Goal: Task Accomplishment & Management: Use online tool/utility

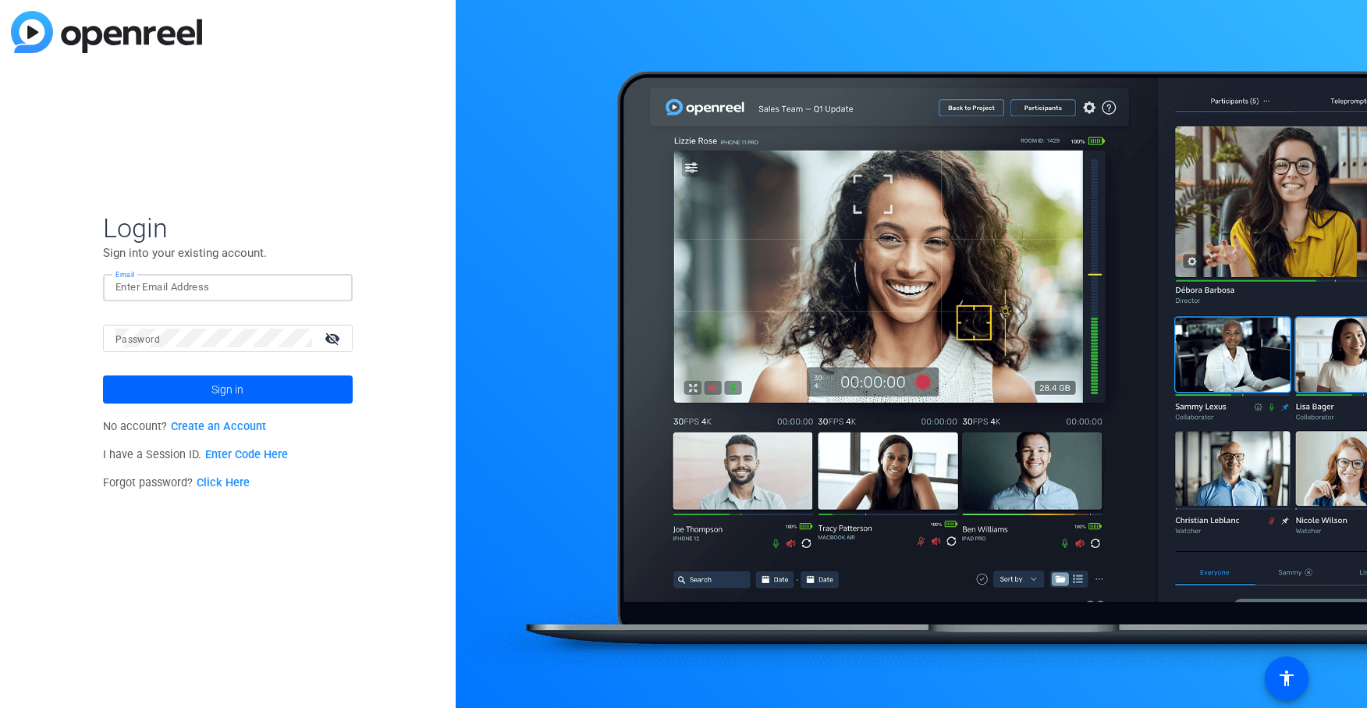
click at [184, 281] on input "Email" at bounding box center [228, 287] width 225 height 19
type input "jcho@openreel.com"
click at [103, 375] on button "Sign in" at bounding box center [228, 389] width 250 height 28
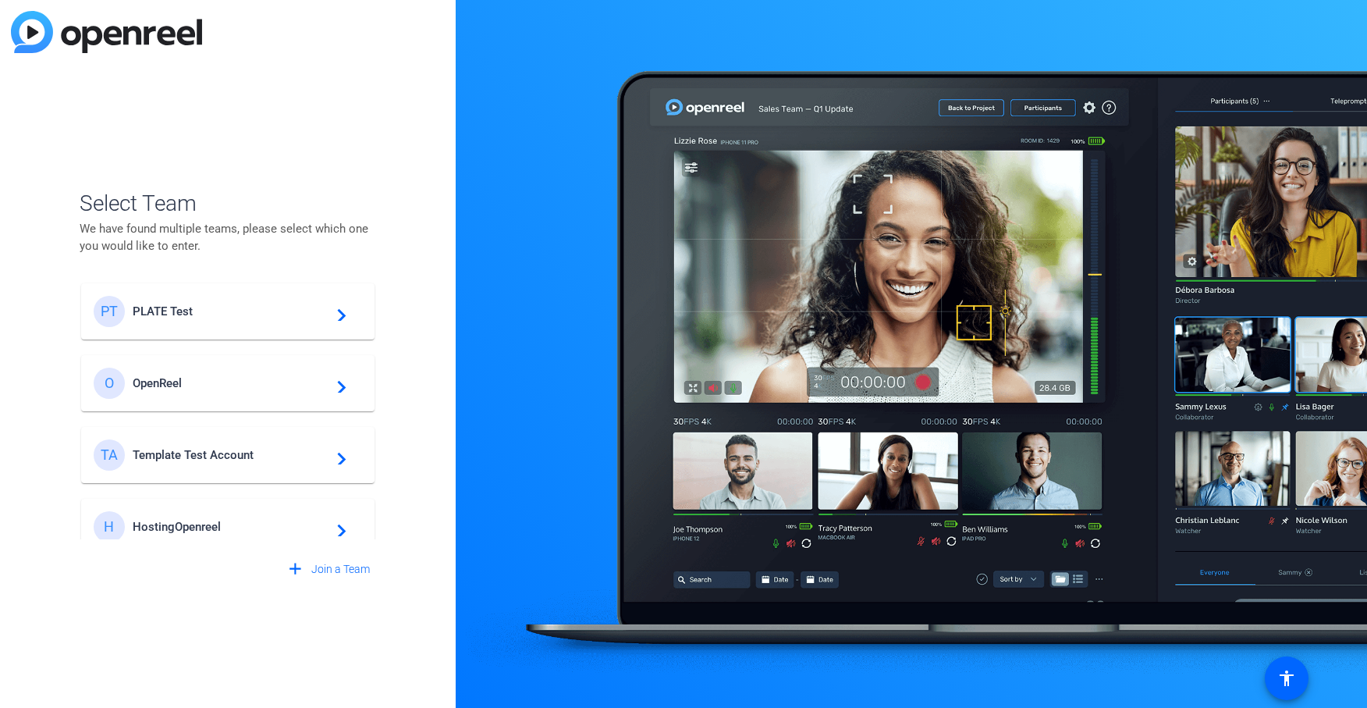
click at [165, 315] on span "PLATE Test" at bounding box center [230, 311] width 195 height 14
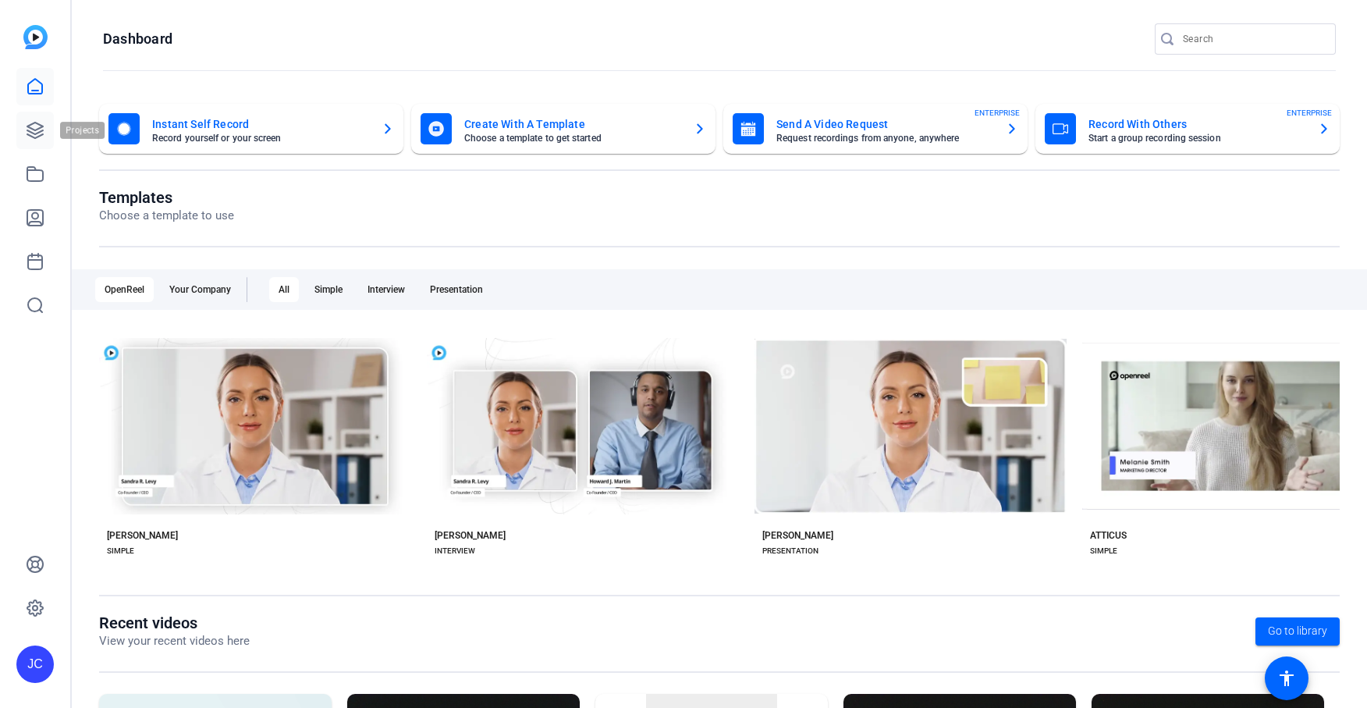
click at [29, 136] on icon at bounding box center [35, 130] width 19 height 19
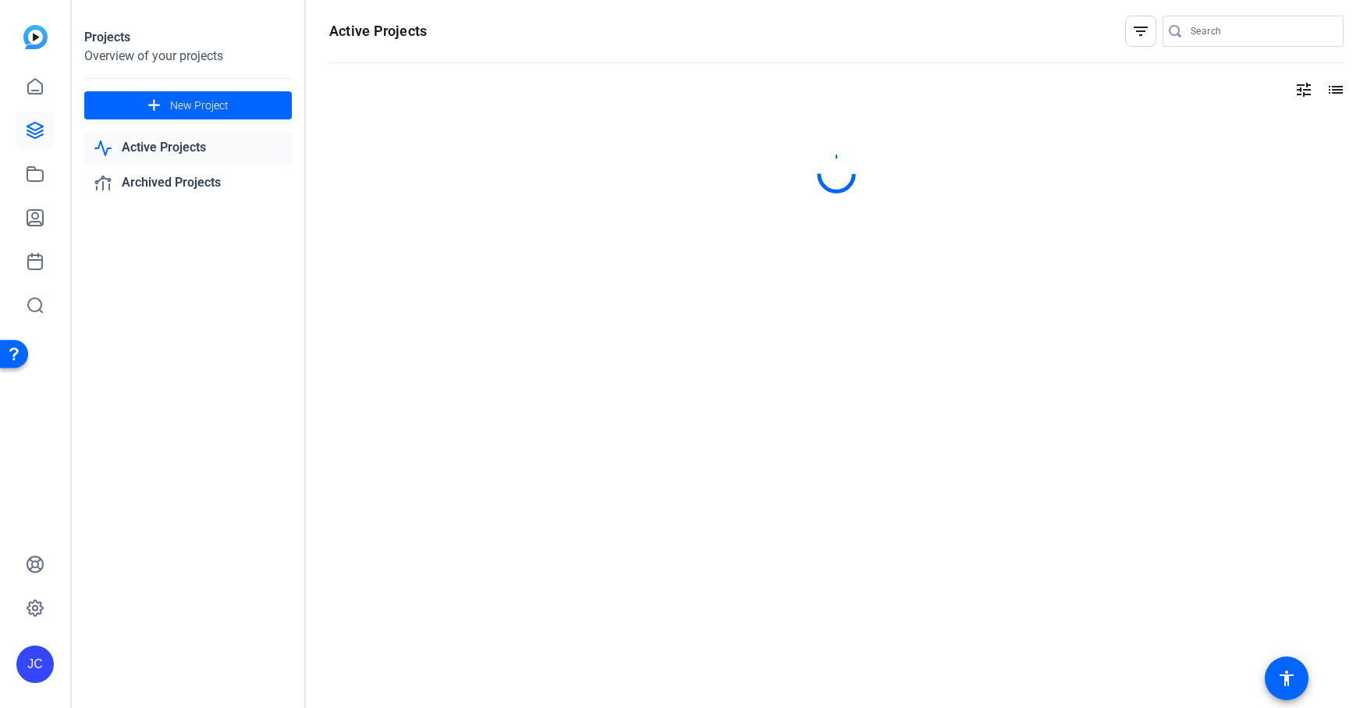
click at [204, 426] on div "Projects Overview of your projects add New Project Active Projects Archived Pro…" at bounding box center [189, 354] width 234 height 708
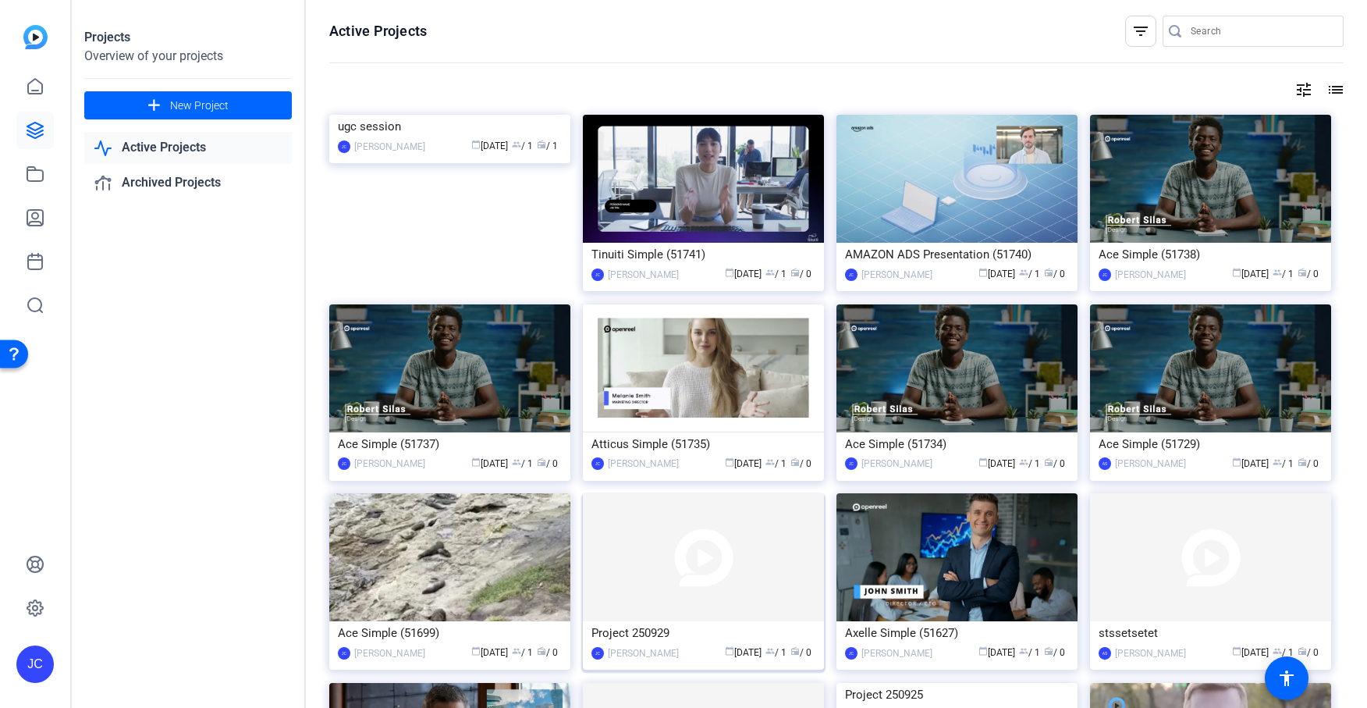
click at [683, 554] on img at bounding box center [703, 557] width 241 height 128
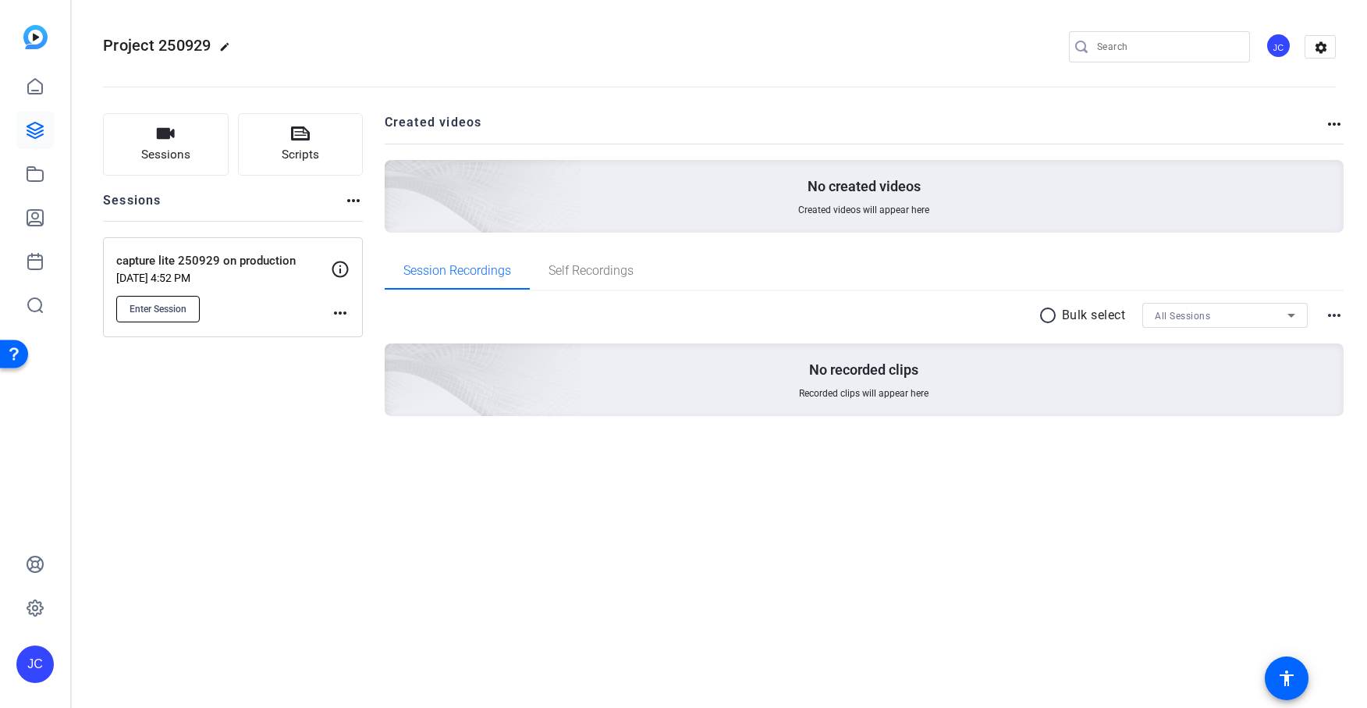
click at [166, 320] on button "Enter Session" at bounding box center [158, 309] width 84 height 27
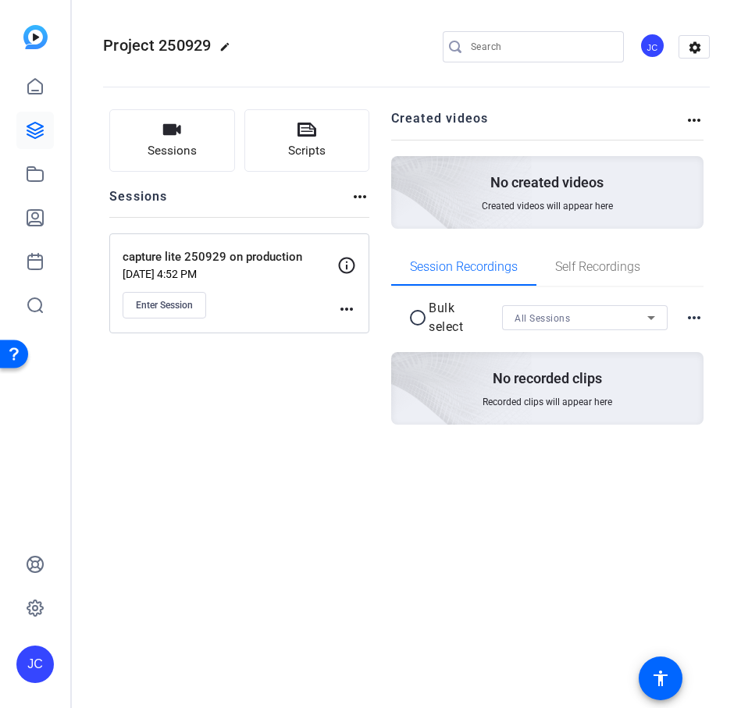
click at [336, 503] on div "Project 250929 edit JC settings Sessions Scripts Sessions more_horiz capture li…" at bounding box center [406, 354] width 669 height 708
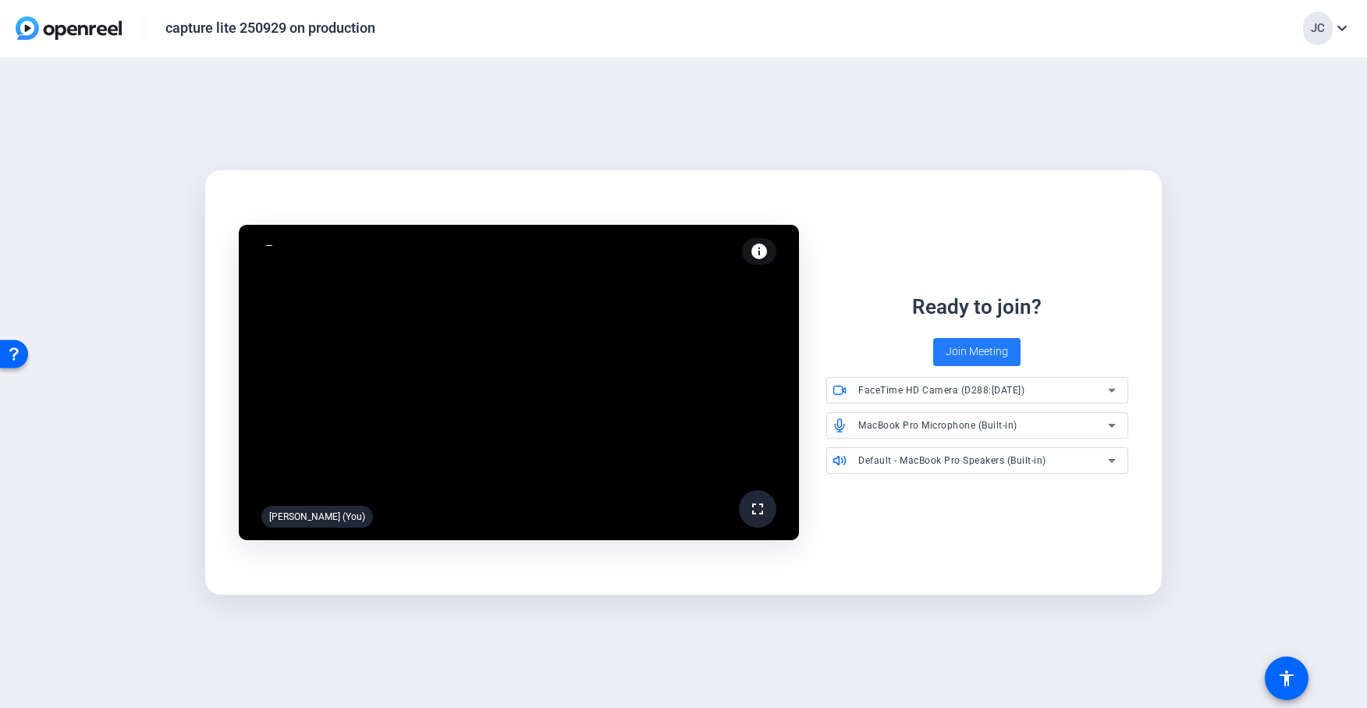
click at [972, 339] on span at bounding box center [976, 351] width 87 height 37
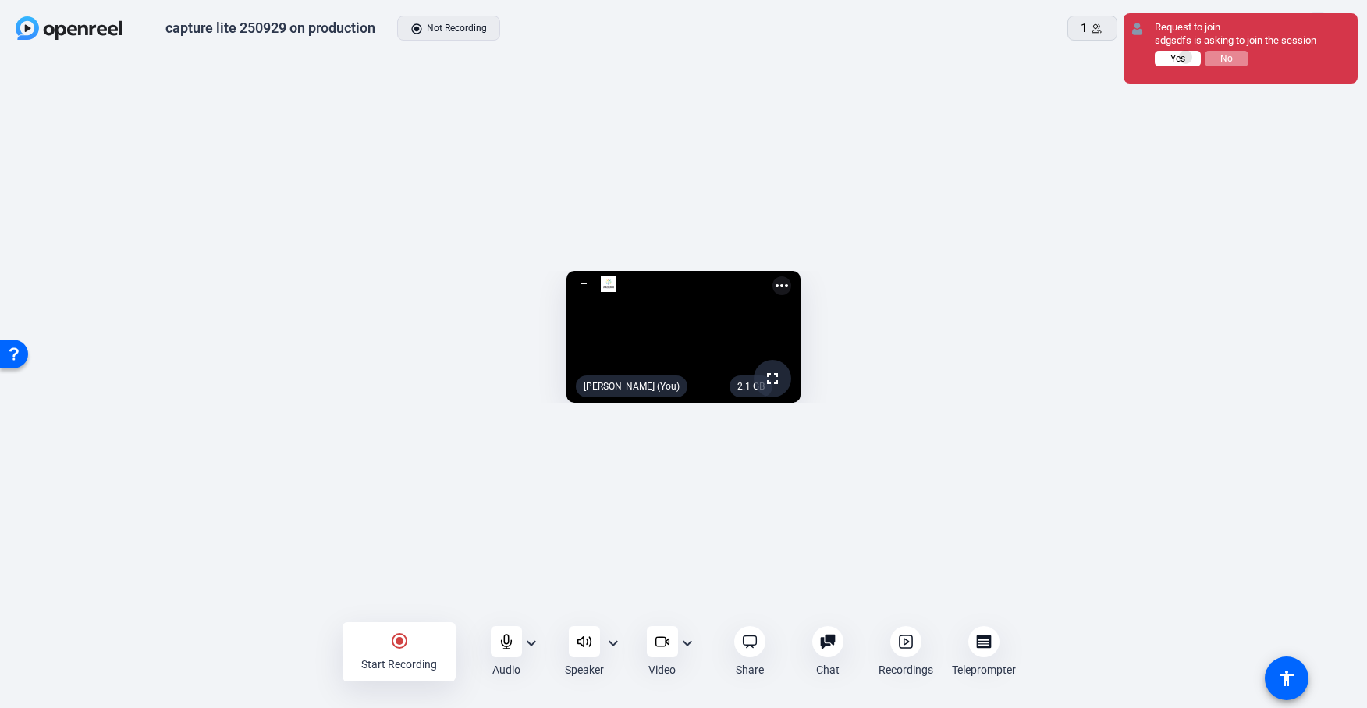
click at [1186, 57] on button "Yes" at bounding box center [1178, 59] width 46 height 16
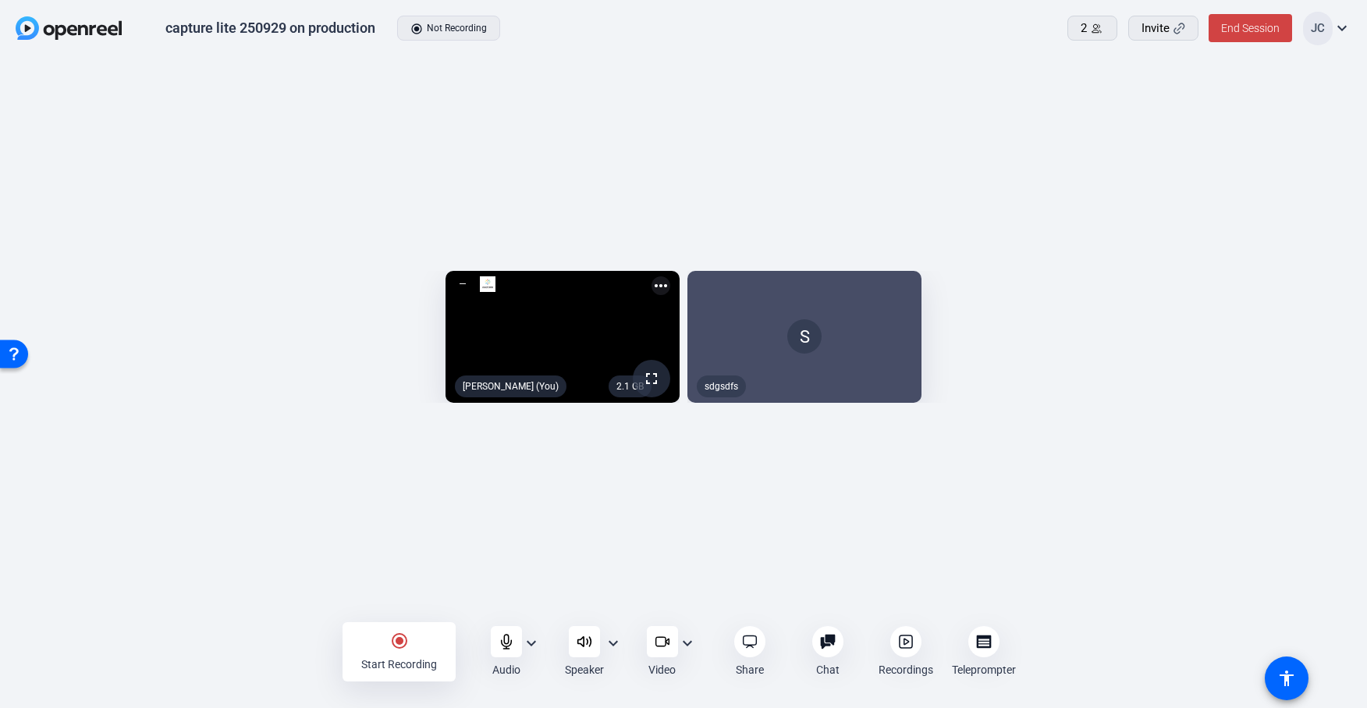
click at [873, 74] on div "2.1 GB fullscreen [PERSON_NAME] (You) more_horiz S sdgsdfs" at bounding box center [683, 341] width 1367 height 567
click at [755, 644] on icon at bounding box center [749, 642] width 13 height 12
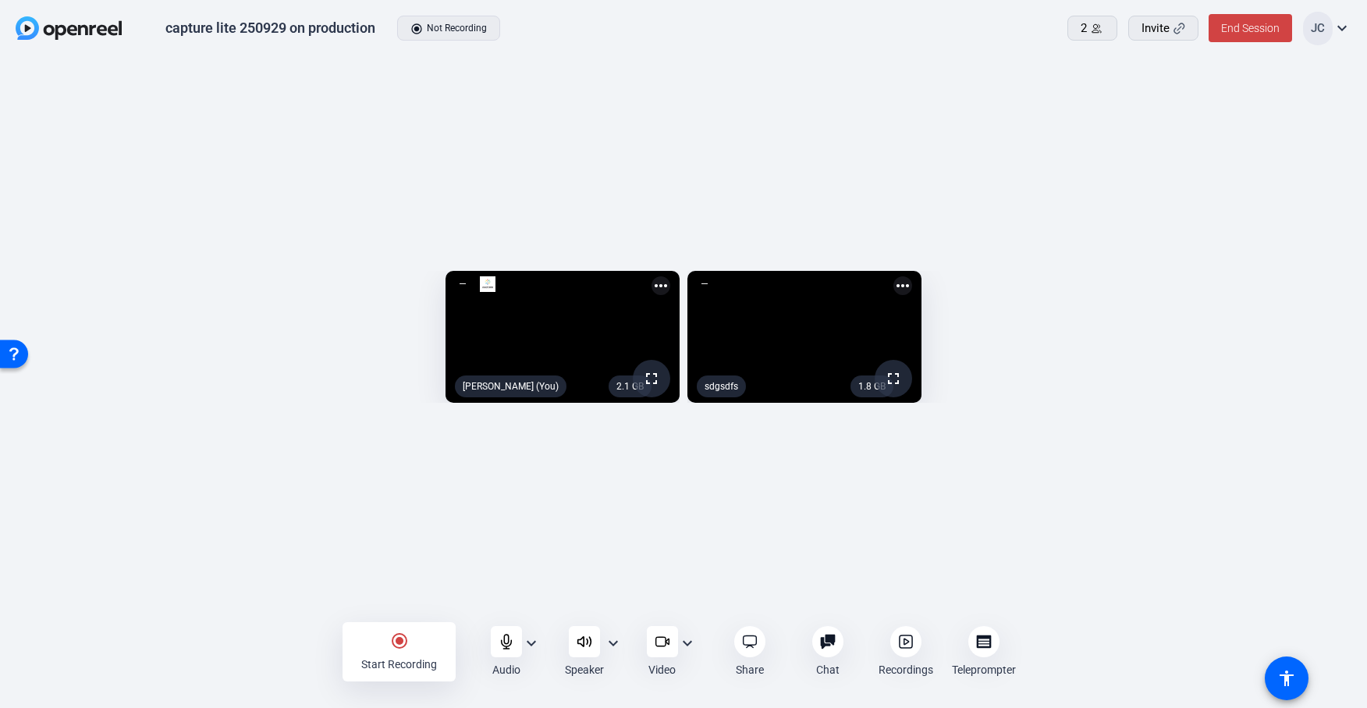
click at [574, 639] on div at bounding box center [584, 641] width 31 height 31
click at [742, 636] on icon at bounding box center [750, 642] width 16 height 16
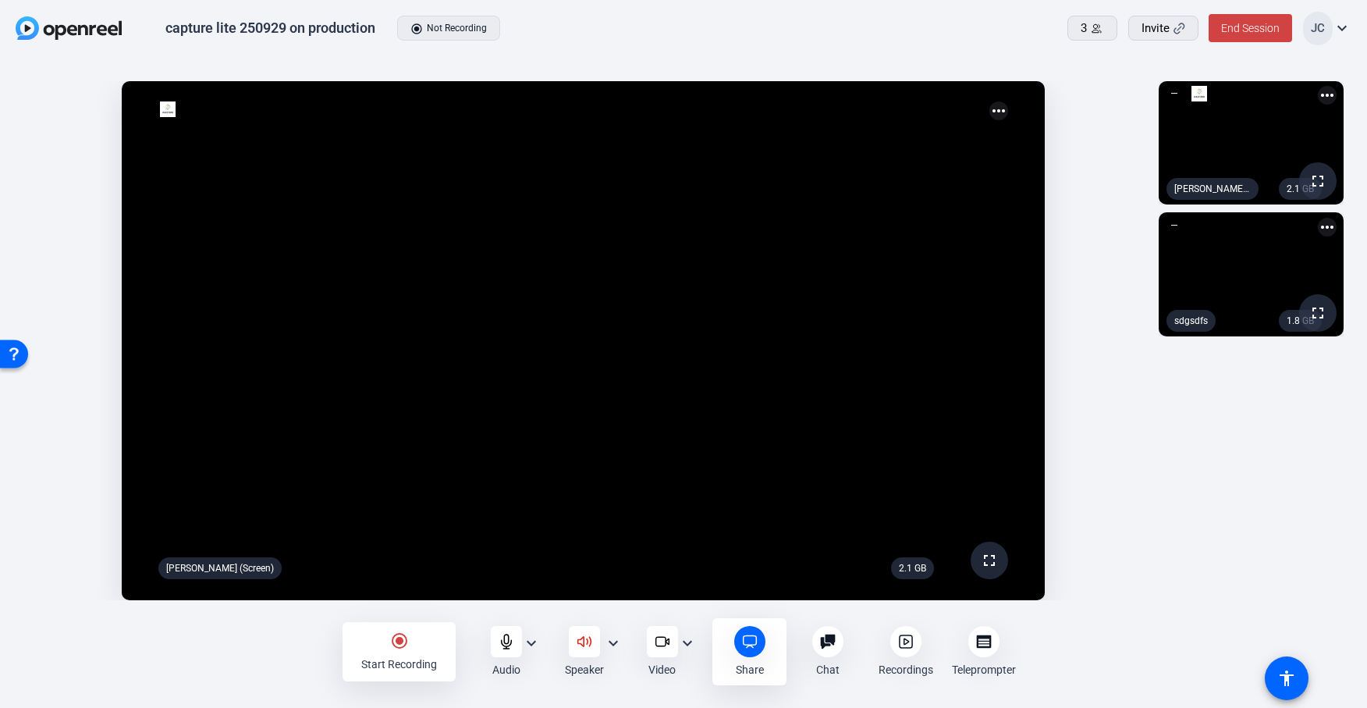
click at [592, 631] on div at bounding box center [584, 641] width 31 height 31
click at [586, 639] on icon at bounding box center [584, 641] width 13 height 9
click at [395, 631] on div "radio_button_checked Start Recording" at bounding box center [399, 651] width 113 height 59
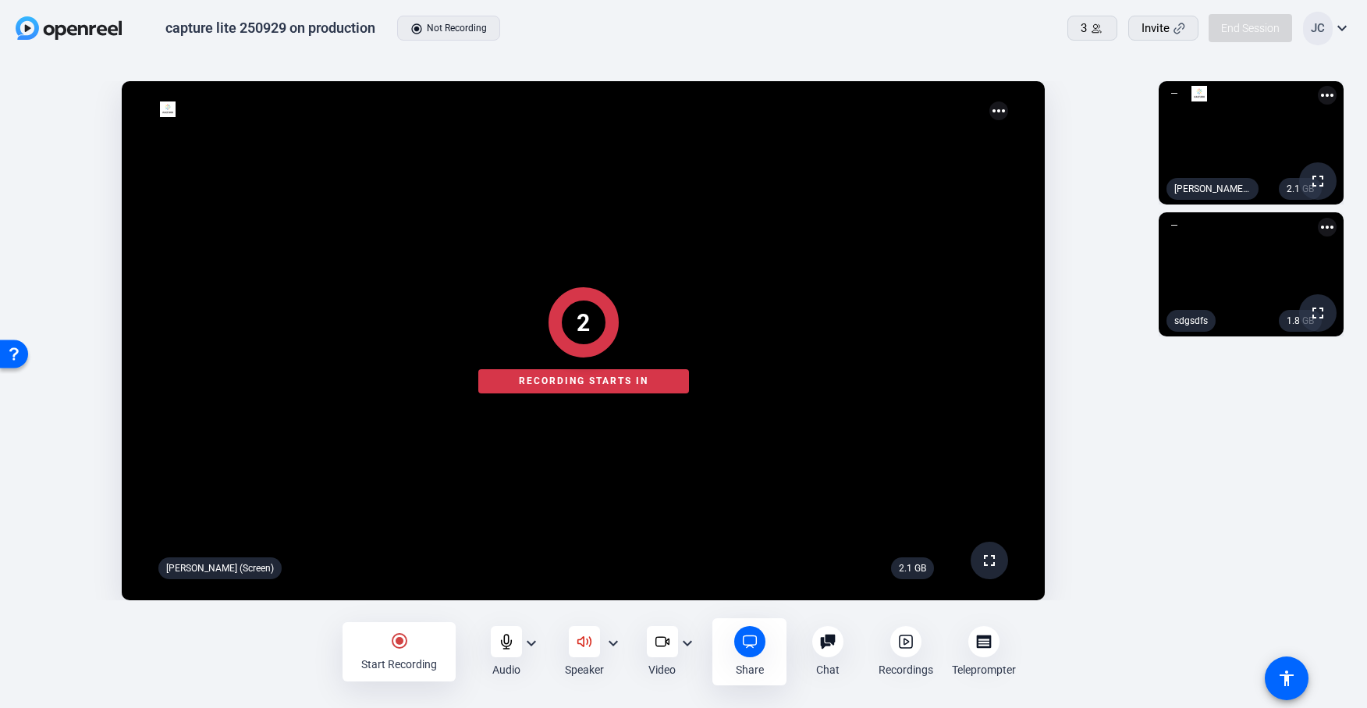
click at [1134, 474] on div "2 Recording starts in" at bounding box center [584, 340] width 1136 height 535
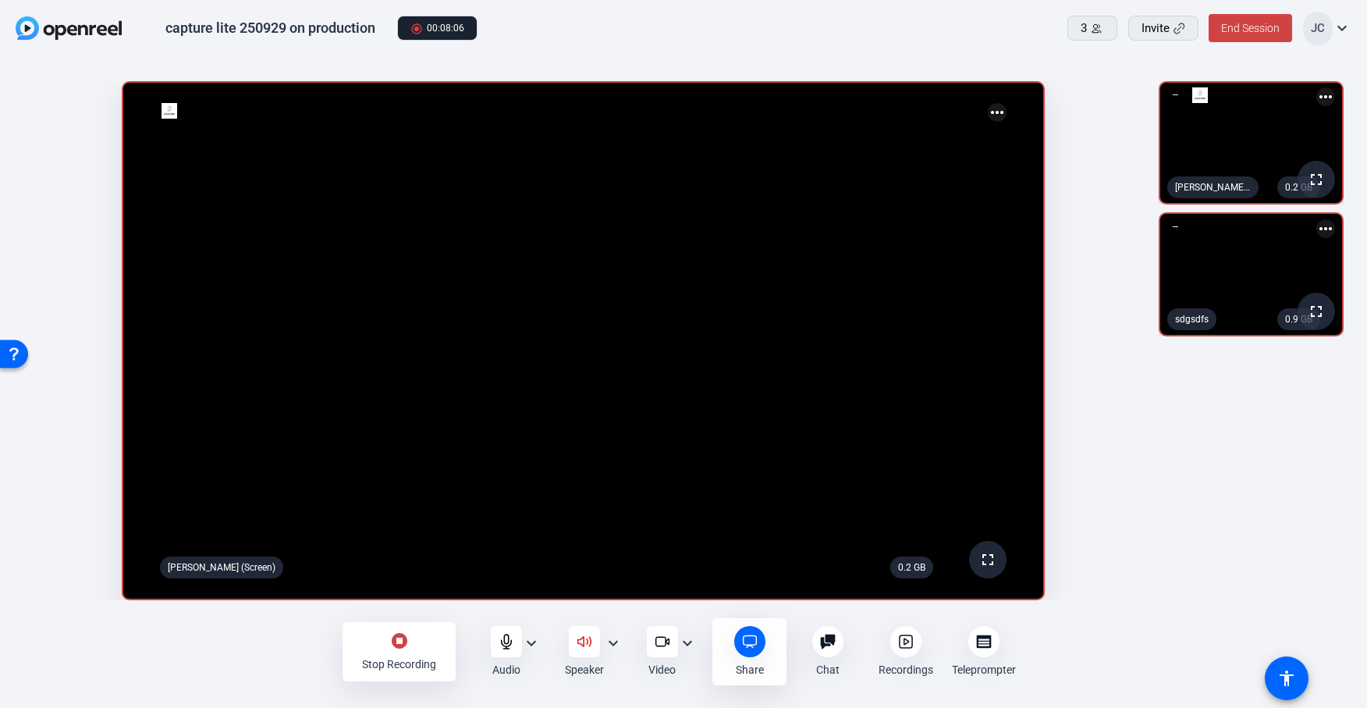
click at [916, 648] on div at bounding box center [905, 641] width 31 height 31
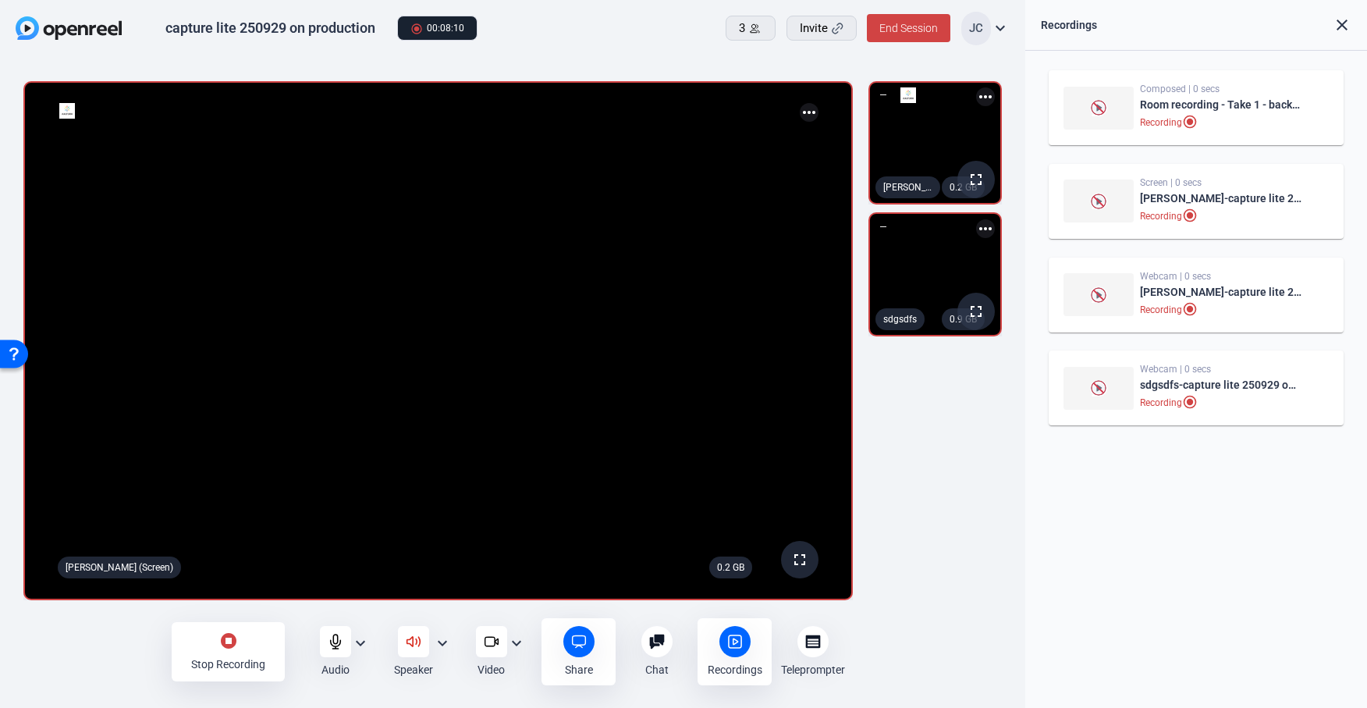
click at [219, 649] on mat-icon "stop_circle" at bounding box center [228, 640] width 19 height 19
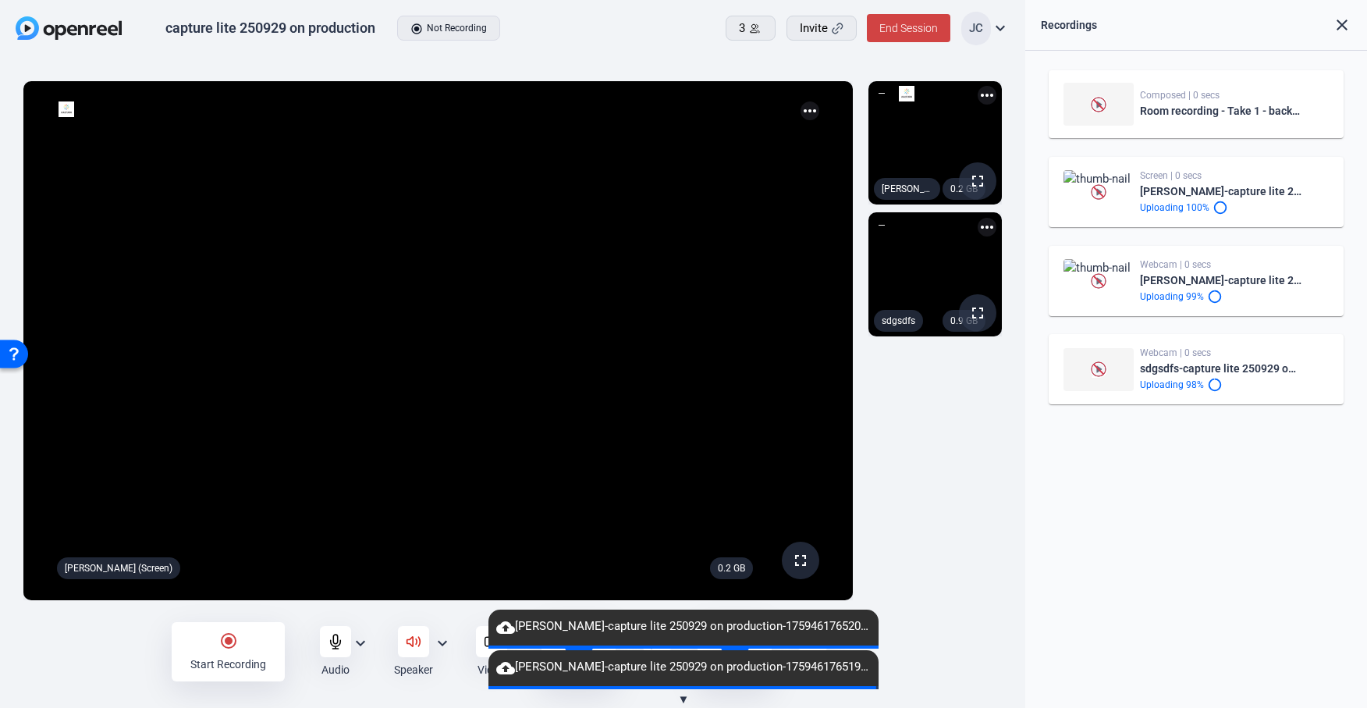
click at [961, 552] on div "0.2 GB fullscreen [PERSON_NAME] (You) more_horiz 0.9 GB fullscreen sdgsdfs more…" at bounding box center [935, 340] width 149 height 535
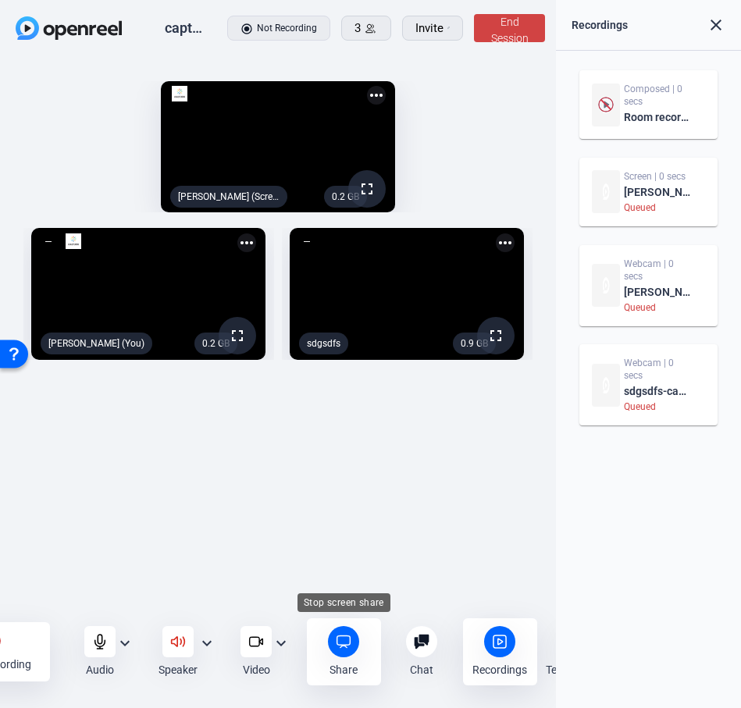
click at [338, 643] on icon at bounding box center [344, 642] width 16 height 16
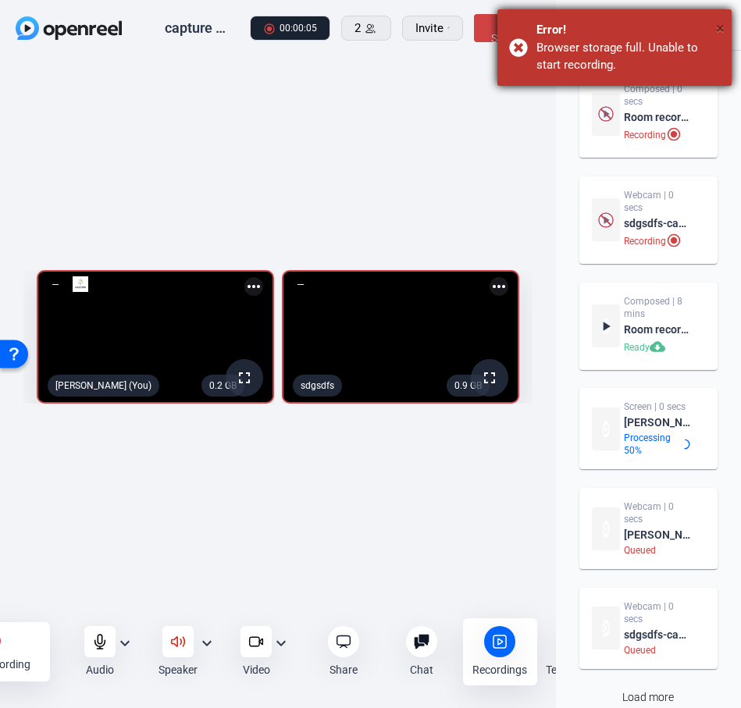
click at [720, 31] on span "×" at bounding box center [720, 28] width 9 height 19
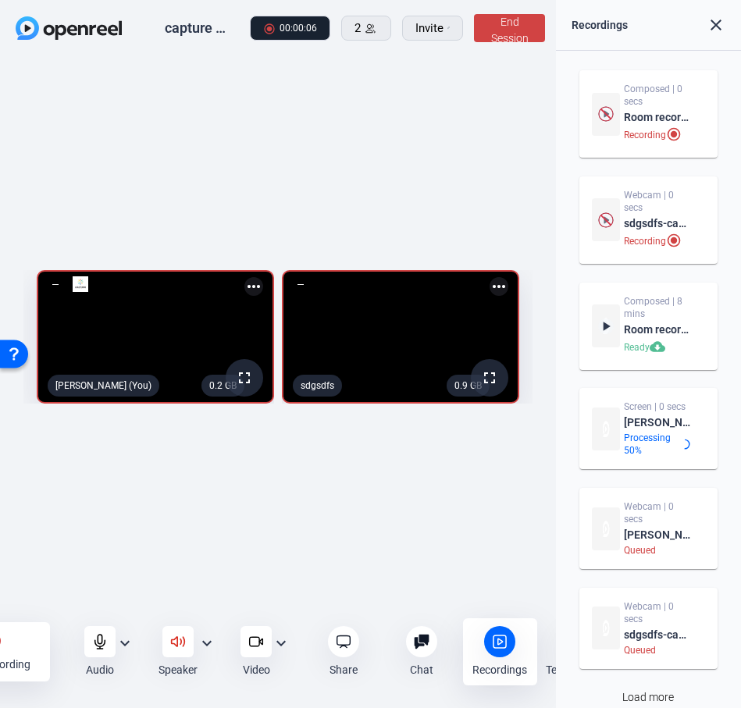
click at [402, 117] on div "0.2 GB fullscreen [PERSON_NAME] (You) more_horiz 0.9 GB fullscreen sdgsdfs more…" at bounding box center [278, 341] width 556 height 567
click at [304, 486] on div "0.2 GB fullscreen [PERSON_NAME] (You) more_horiz 0.9 GB fullscreen sdgsdfs more…" at bounding box center [278, 341] width 556 height 567
click at [495, 538] on div "0.2 GB fullscreen [PERSON_NAME] (You) more_horiz 0.9 GB fullscreen sdgsdfs more…" at bounding box center [278, 341] width 556 height 567
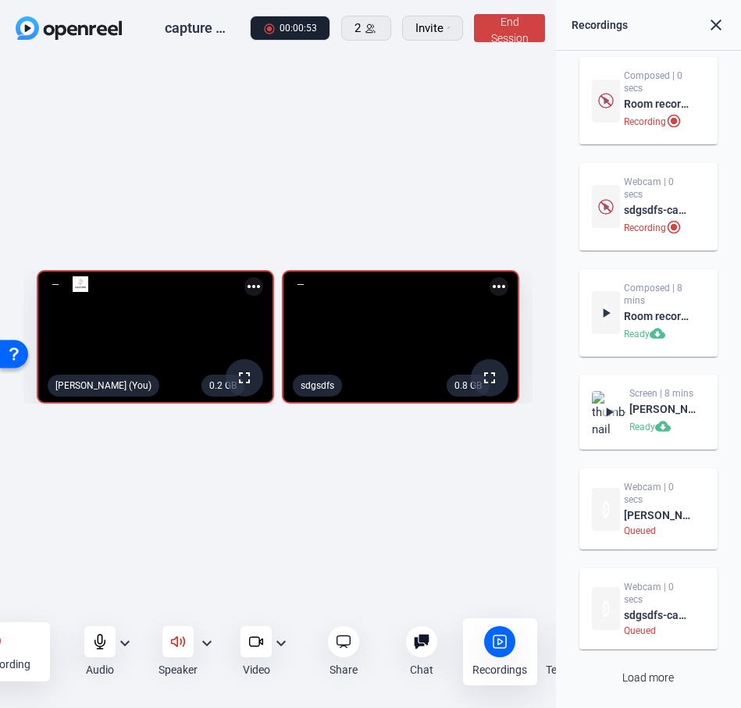
scroll to position [51, 0]
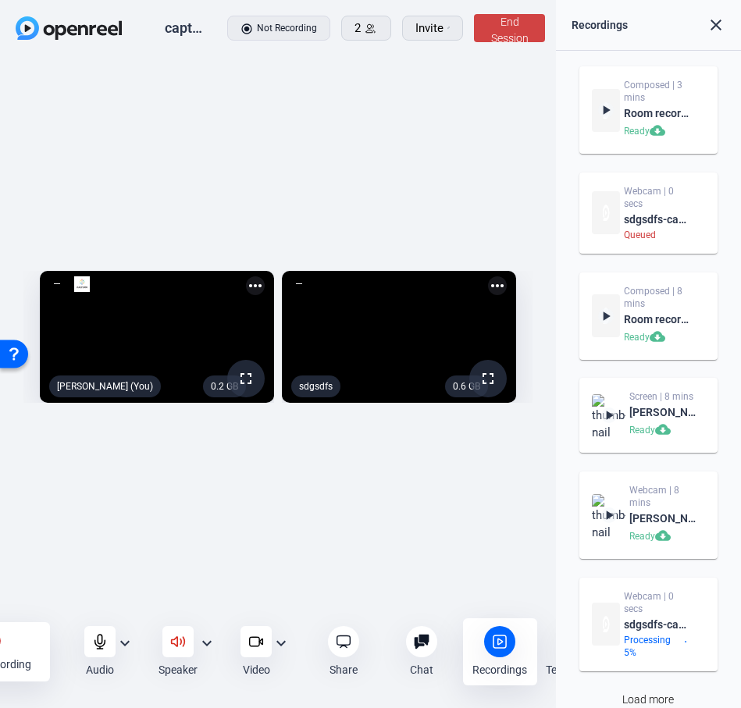
scroll to position [0, 0]
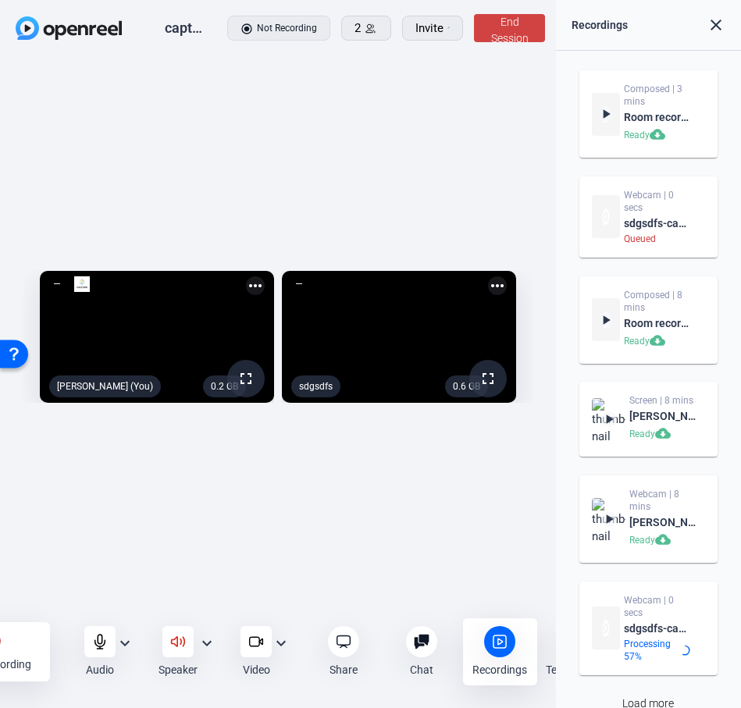
click at [445, 456] on div "0.2 GB fullscreen [PERSON_NAME] (You) more_horiz 0.6 GB fullscreen sdgsdfs more…" at bounding box center [278, 341] width 556 height 567
click at [458, 141] on div "0.2 GB fullscreen [PERSON_NAME] (You) more_horiz 0.6 GB fullscreen sdgsdfs more…" at bounding box center [278, 341] width 556 height 567
